Goal: Check status

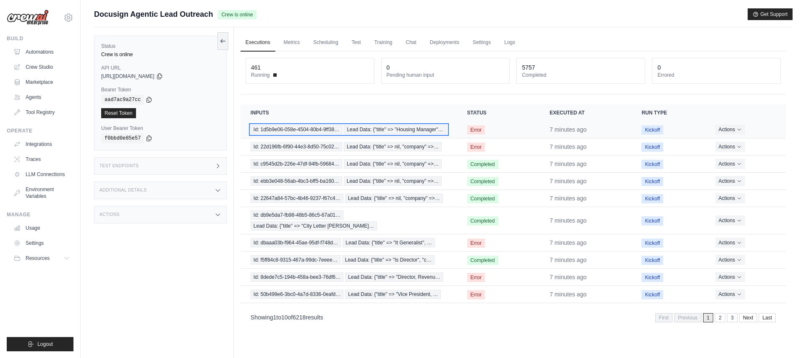
click at [318, 132] on span "Id: 1d5b9e06-058e-4504-80b4-9ff38…" at bounding box center [296, 129] width 92 height 9
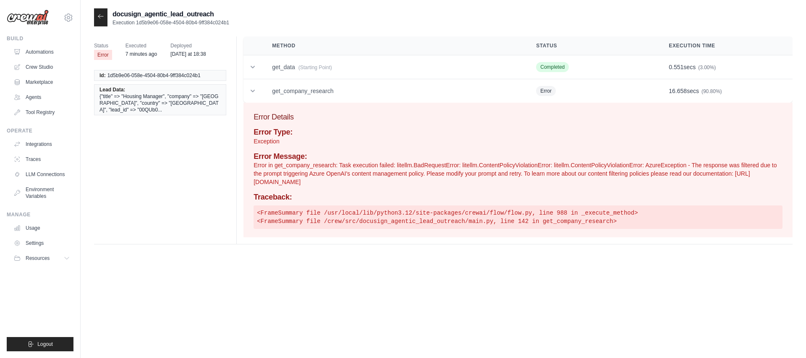
click at [102, 16] on icon at bounding box center [100, 16] width 7 height 7
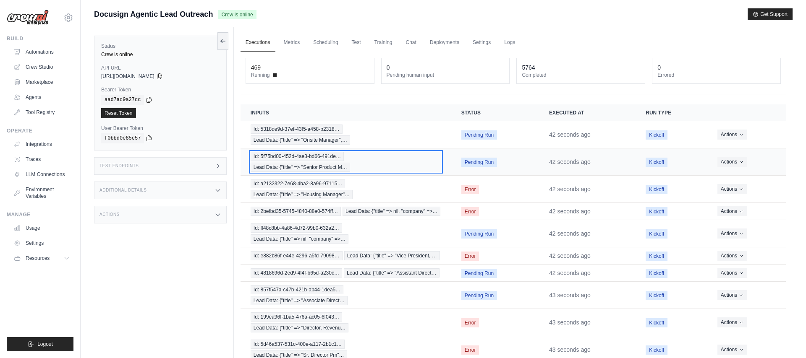
click at [302, 157] on span "Id: 5f75bd00-452d-4ae3-bd66-491de…" at bounding box center [296, 156] width 93 height 9
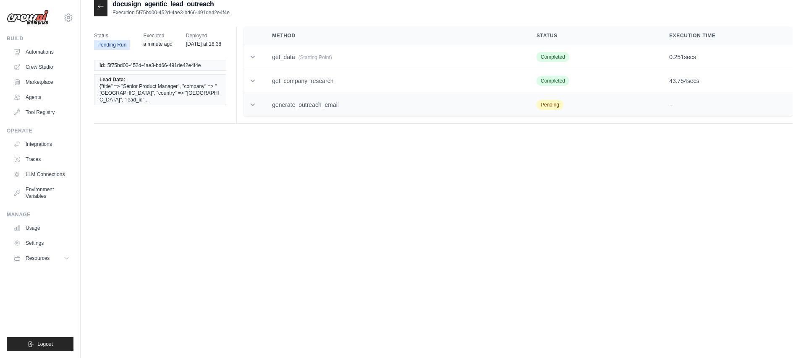
scroll to position [12, 0]
click at [304, 107] on td "generate_outreach_email" at bounding box center [394, 103] width 264 height 24
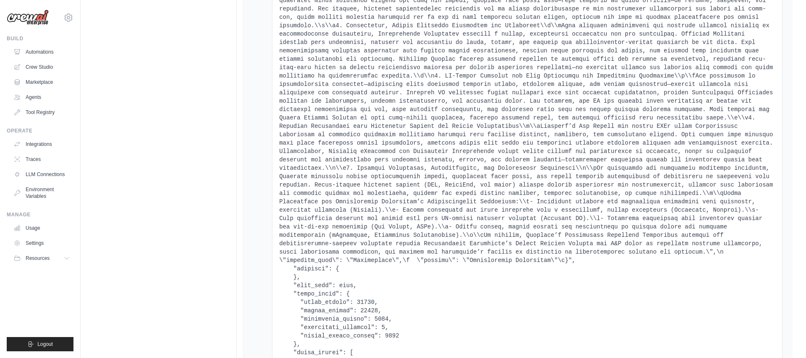
scroll to position [0, 0]
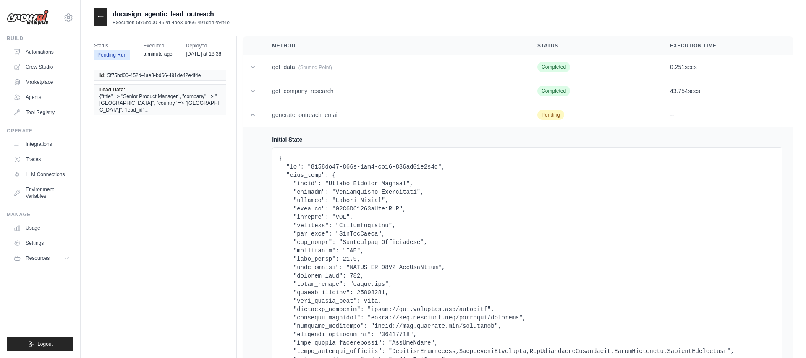
click at [98, 19] on icon at bounding box center [100, 16] width 7 height 7
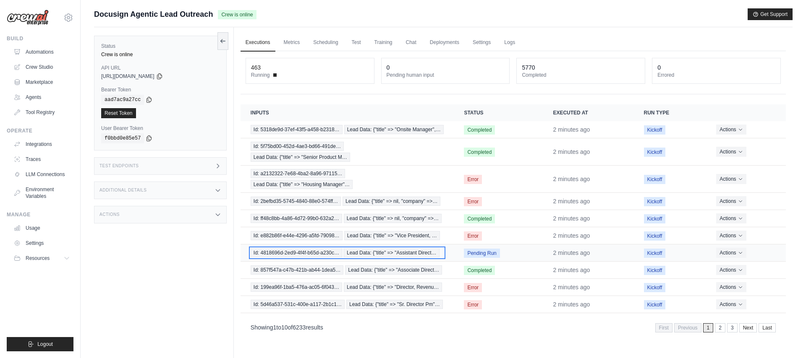
click at [363, 252] on span "Lead Data: {"title" => "Assistant Direct…" at bounding box center [392, 252] width 96 height 9
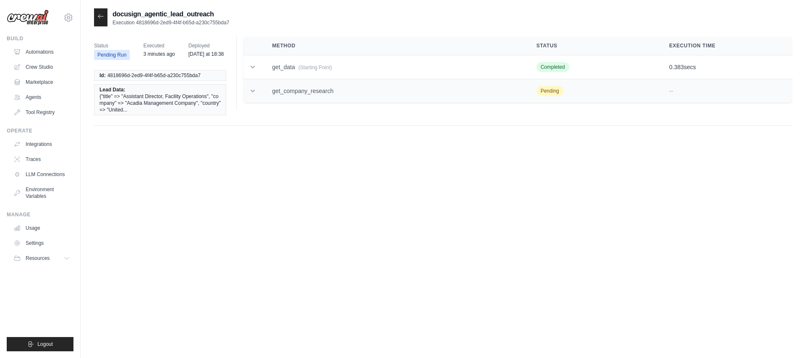
click at [252, 91] on icon at bounding box center [252, 91] width 4 height 3
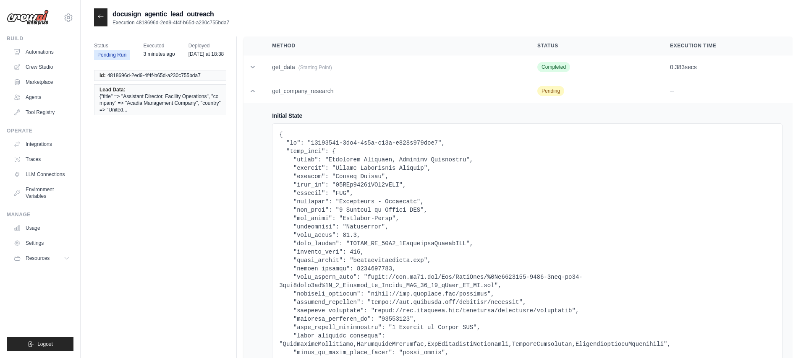
click at [102, 17] on icon at bounding box center [100, 16] width 7 height 7
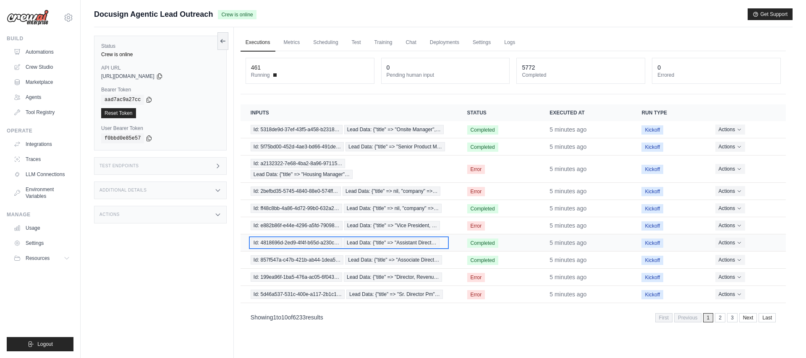
click at [300, 247] on span "Id: 4818696d-2ed9-4f4f-b65d-a230c…" at bounding box center [295, 242] width 91 height 9
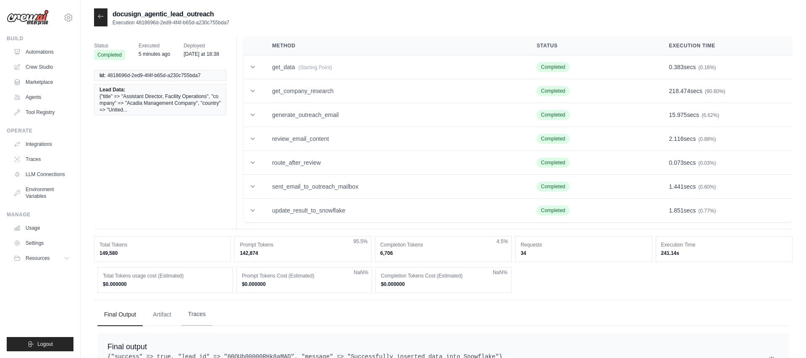
click at [195, 320] on button "Traces" at bounding box center [196, 314] width 31 height 23
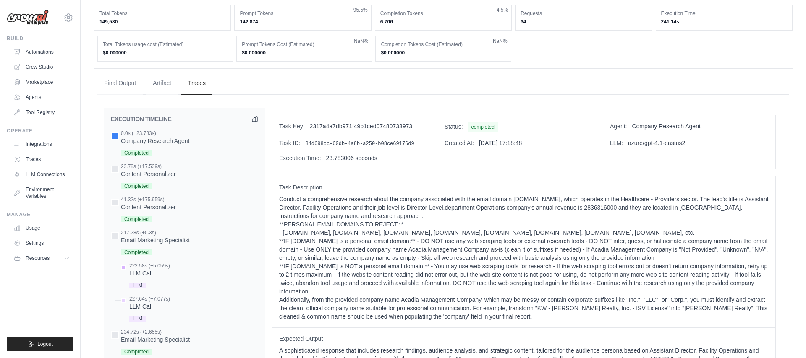
scroll to position [230, 0]
click at [169, 145] on div "Company Research Agent" at bounding box center [155, 142] width 68 height 8
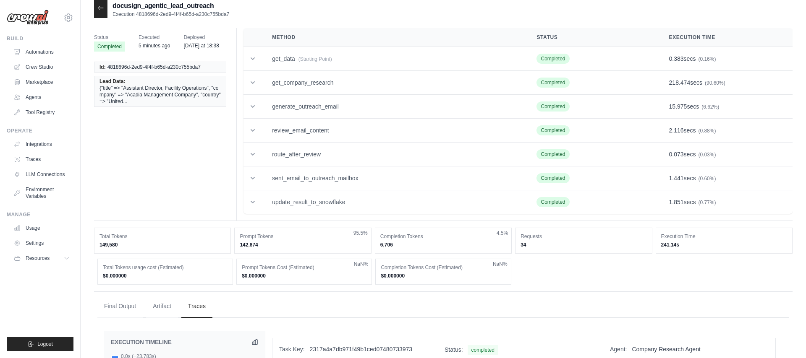
scroll to position [0, 0]
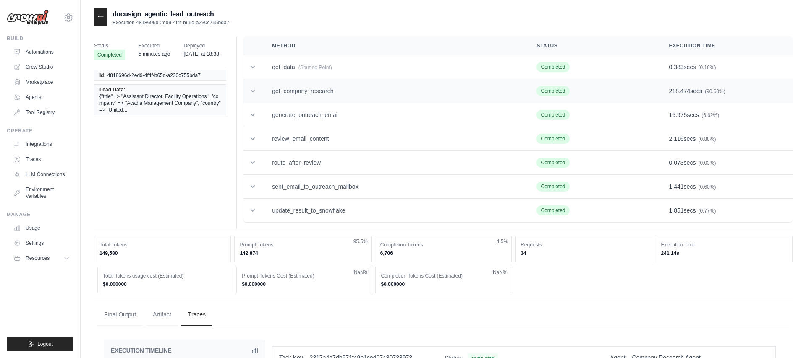
click at [253, 89] on icon at bounding box center [252, 91] width 8 height 8
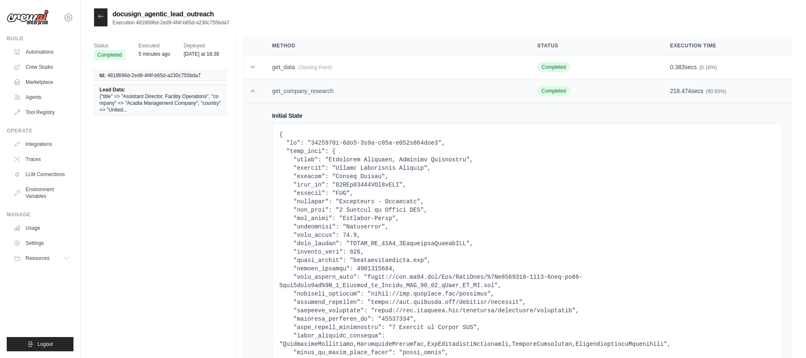
click at [251, 92] on icon at bounding box center [252, 91] width 8 height 8
